Goal: Task Accomplishment & Management: Complete application form

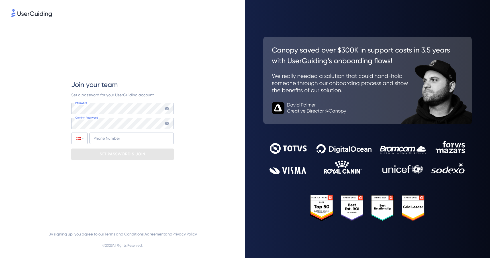
click at [167, 110] on icon at bounding box center [167, 108] width 5 height 5
click at [55, 109] on div "Join your team Set a password for your UserGuiding account Password* Your passw…" at bounding box center [122, 119] width 222 height 203
click at [43, 106] on div "Join your team Set a password for your UserGuiding account Password* Your passw…" at bounding box center [122, 119] width 222 height 203
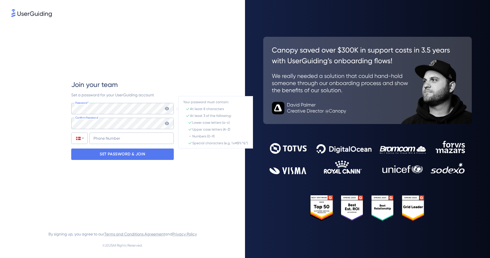
click at [55, 166] on div "Join your team Set a password for your UserGuiding account Password* Your passw…" at bounding box center [122, 119] width 222 height 203
click at [123, 154] on p "SET PASSWORD & JOIN" at bounding box center [123, 154] width 46 height 9
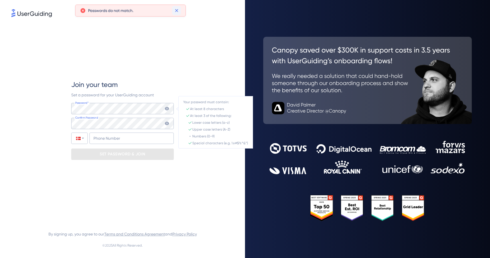
click at [177, 11] on icon at bounding box center [177, 11] width 6 height 6
click at [56, 123] on div "Join your team Set a password for your UserGuiding account Password* Your passw…" at bounding box center [122, 119] width 222 height 203
click at [42, 109] on div "Join your team Set a password for your UserGuiding account Password* Your passw…" at bounding box center [122, 119] width 222 height 203
click at [169, 89] on div "Join your team Set a password for your UserGuiding account Password* Your passw…" at bounding box center [122, 120] width 103 height 80
click at [167, 110] on icon at bounding box center [167, 108] width 5 height 5
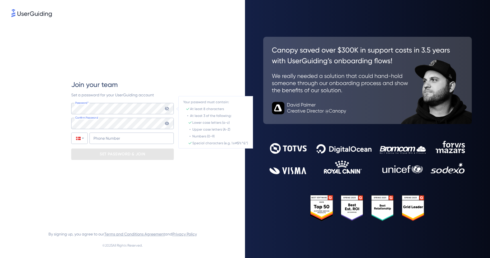
click at [168, 107] on icon at bounding box center [167, 108] width 4 height 4
click at [35, 108] on div "Join your team Set a password for your UserGuiding account Password* Your passw…" at bounding box center [122, 119] width 222 height 203
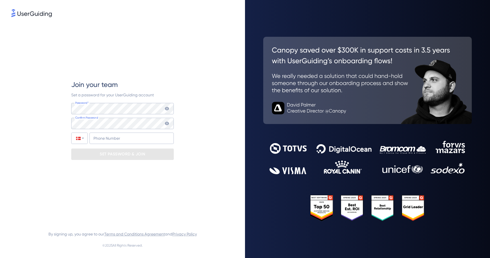
click at [168, 108] on icon at bounding box center [167, 108] width 4 height 3
click at [47, 108] on div "Join your team Set a password for your UserGuiding account Password* Your passw…" at bounding box center [122, 119] width 222 height 203
click at [106, 138] on input "+45" at bounding box center [132, 138] width 84 height 11
type input "[PHONE_NUMBER]"
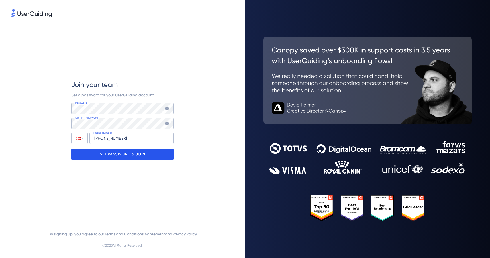
click at [116, 154] on p "SET PASSWORD & JOIN" at bounding box center [123, 154] width 46 height 9
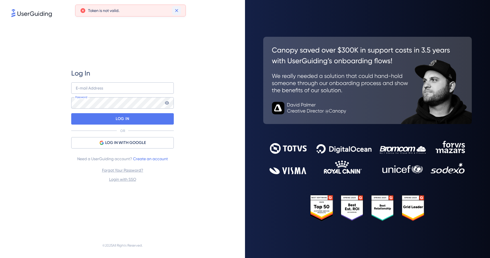
click at [174, 12] on icon at bounding box center [177, 11] width 6 height 6
click at [35, 15] on img at bounding box center [31, 13] width 40 height 8
